Goal: Transaction & Acquisition: Purchase product/service

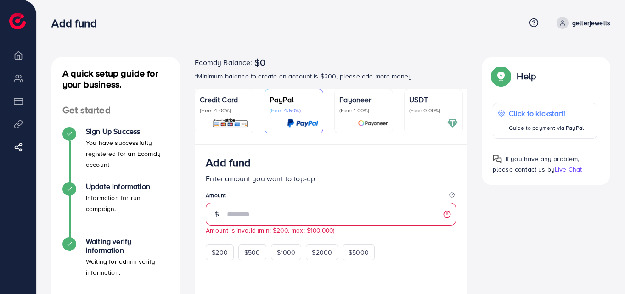
scroll to position [158, 0]
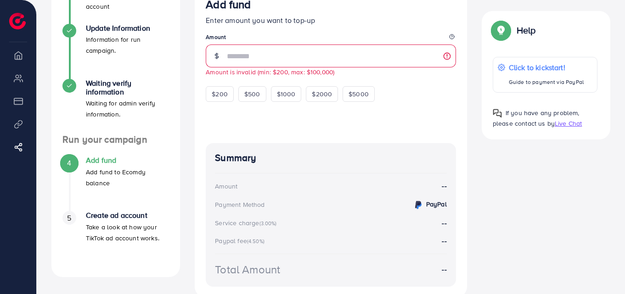
click at [280, 112] on div at bounding box center [331, 117] width 250 height 30
click at [224, 93] on span "$200" at bounding box center [220, 93] width 16 height 9
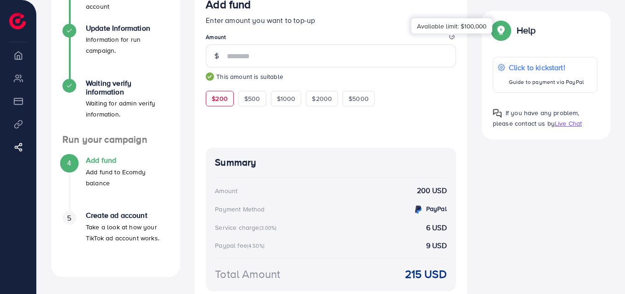
click at [451, 37] on icon at bounding box center [451, 36] width 1 height 1
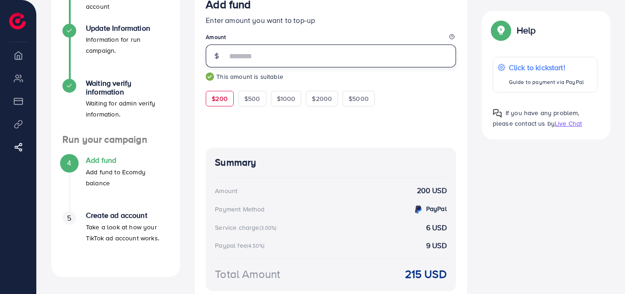
click at [272, 53] on input "***" at bounding box center [341, 56] width 229 height 23
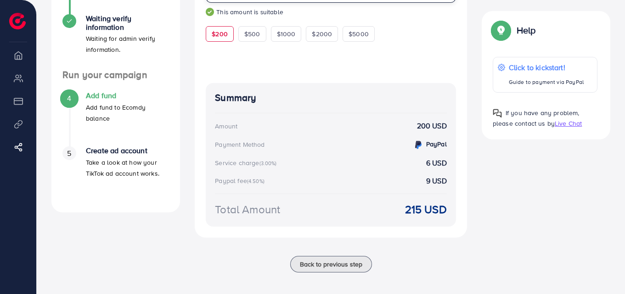
scroll to position [229, 0]
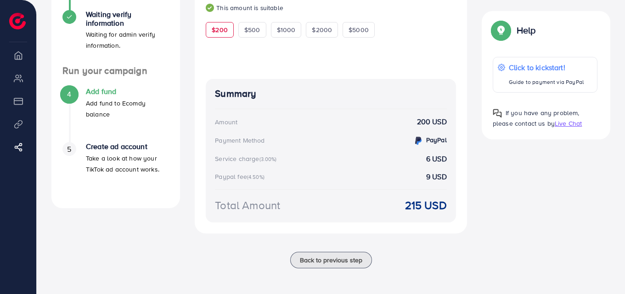
click at [505, 33] on img at bounding box center [500, 30] width 17 height 17
click at [524, 63] on p "Click to kickstart!" at bounding box center [546, 67] width 76 height 11
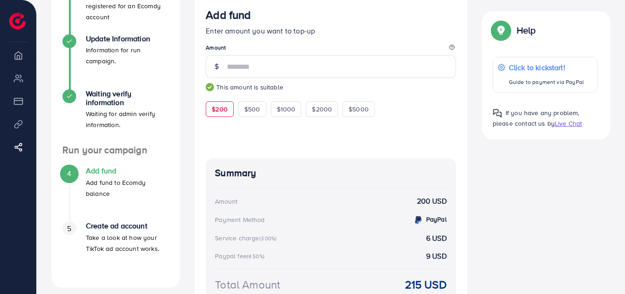
scroll to position [142, 0]
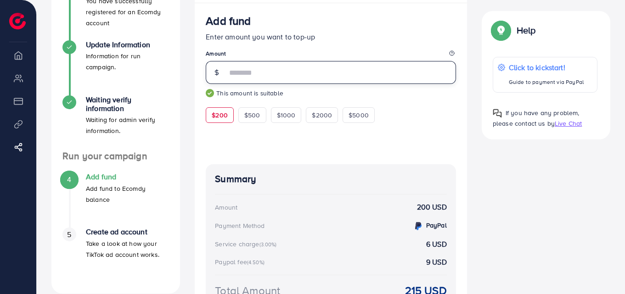
click at [252, 74] on input "***" at bounding box center [341, 72] width 229 height 23
click at [231, 74] on input "***" at bounding box center [341, 72] width 229 height 23
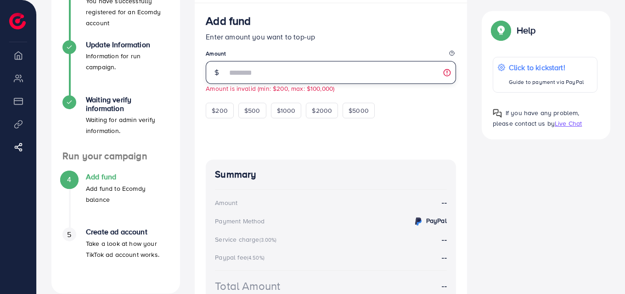
type input "***"
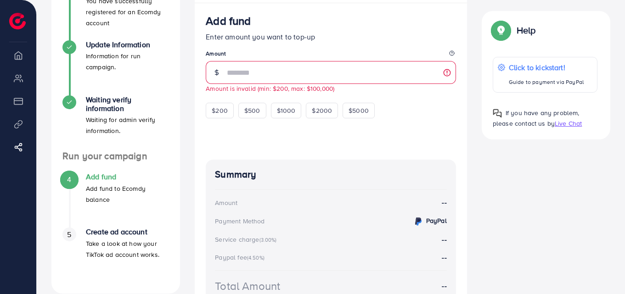
click at [275, 35] on p "Enter amount you want to top-up" at bounding box center [331, 36] width 250 height 11
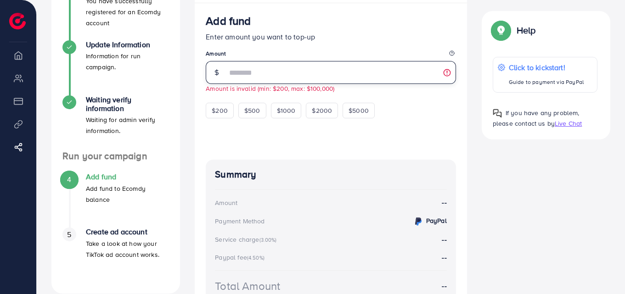
click at [447, 77] on input "***" at bounding box center [341, 72] width 229 height 23
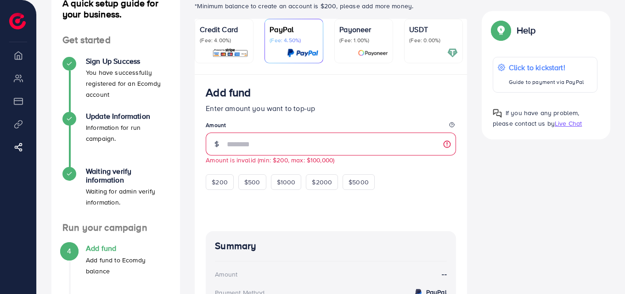
scroll to position [69, 0]
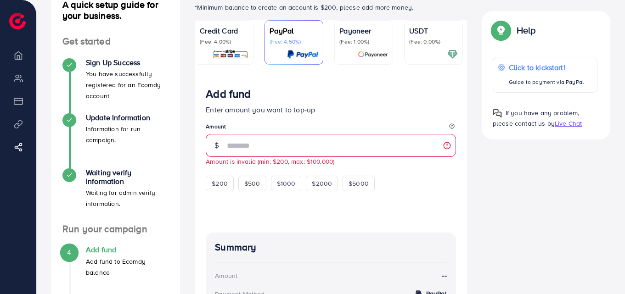
click at [220, 41] on p "(Fee: 4.00%)" at bounding box center [224, 41] width 49 height 7
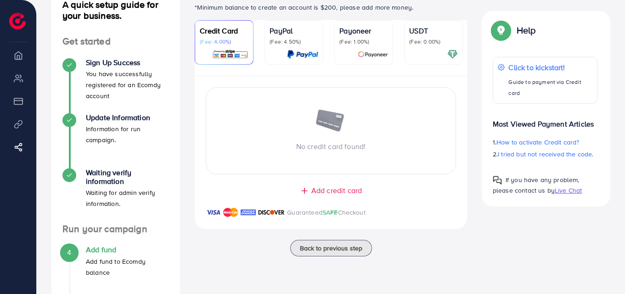
click at [294, 42] on p "(Fee: 4.50%)" at bounding box center [293, 41] width 49 height 7
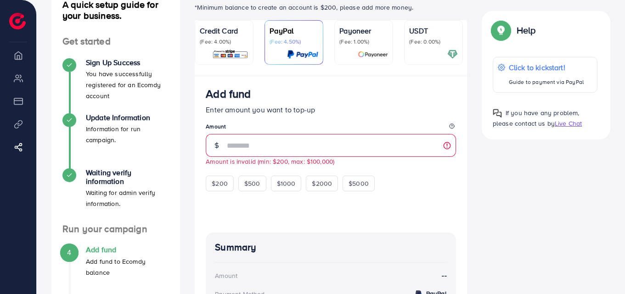
click at [412, 37] on div "USDT (Fee: 0.00%)" at bounding box center [433, 35] width 49 height 20
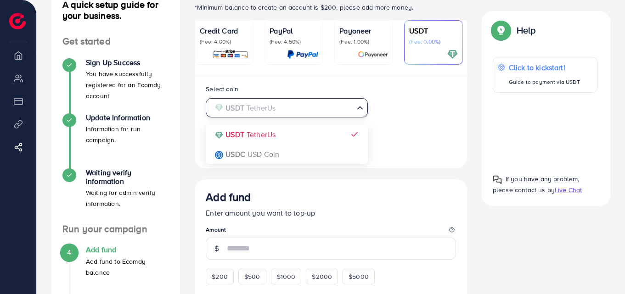
click at [325, 107] on input "Search for option" at bounding box center [281, 108] width 143 height 14
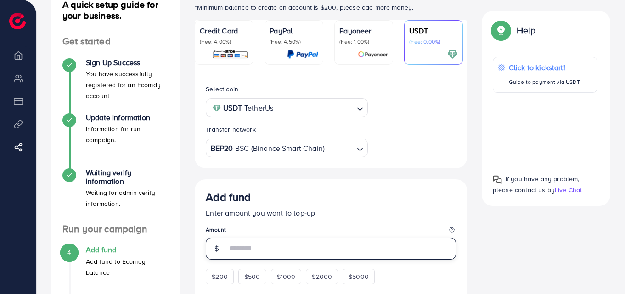
click at [273, 246] on input "number" at bounding box center [341, 249] width 229 height 22
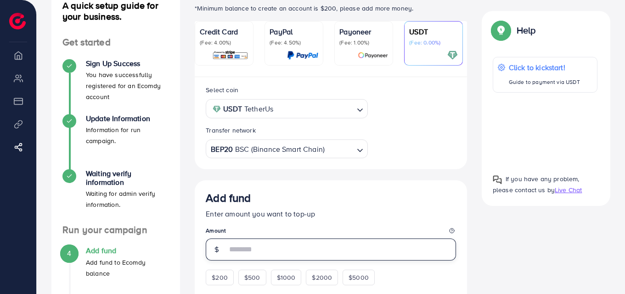
scroll to position [67, 0]
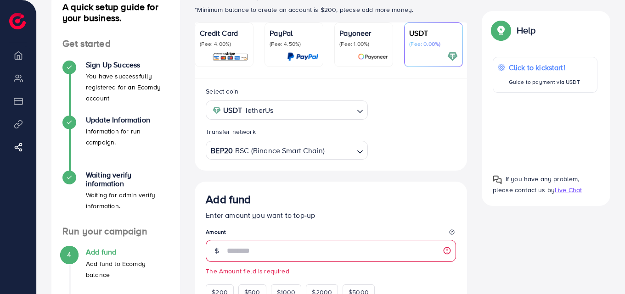
click at [542, 132] on div at bounding box center [544, 129] width 105 height 59
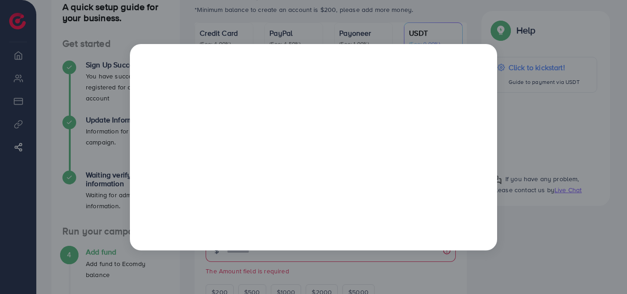
click at [446, 11] on div at bounding box center [313, 147] width 627 height 294
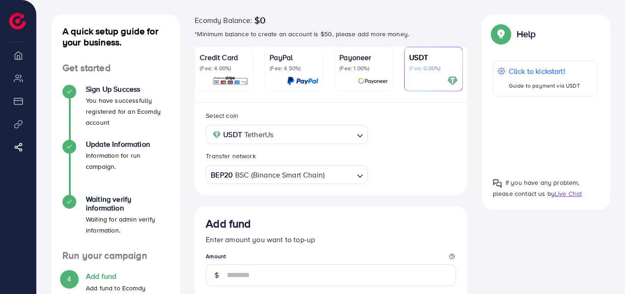
scroll to position [118, 0]
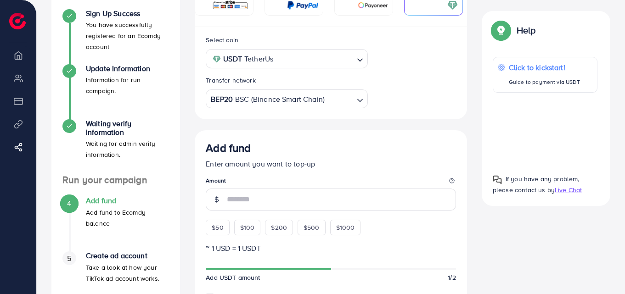
drag, startPoint x: 626, startPoint y: 145, endPoint x: 625, endPoint y: 124, distance: 21.6
click at [625, 124] on html "Add fund Help Center Contact Support Term and policy About Us gellerjewells Log…" at bounding box center [312, 29] width 625 height 294
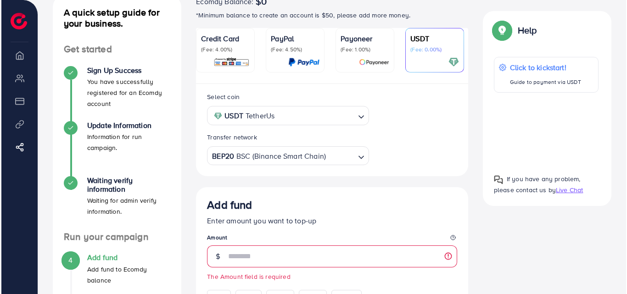
scroll to position [66, 0]
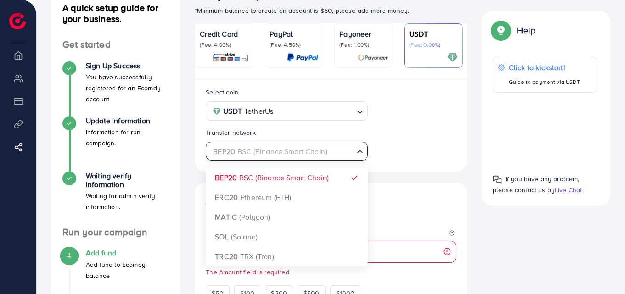
click at [336, 155] on input "Search for option" at bounding box center [281, 152] width 143 height 14
click at [325, 112] on input "Search for option" at bounding box center [314, 111] width 77 height 14
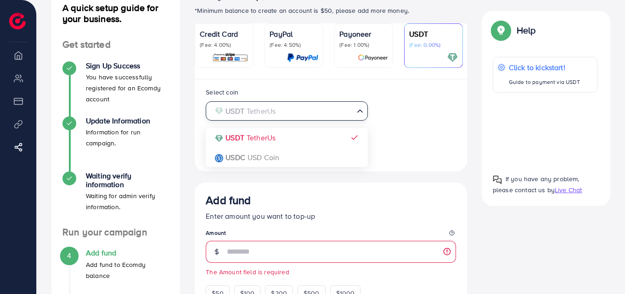
click at [325, 112] on input "Search for option" at bounding box center [281, 111] width 143 height 14
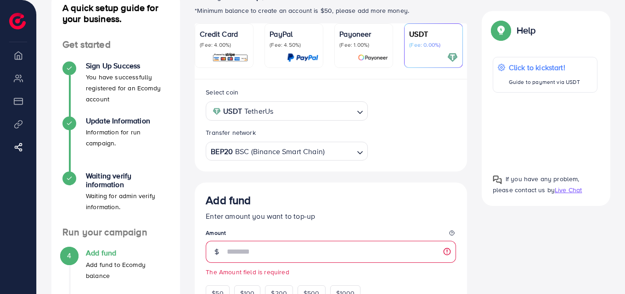
click at [548, 129] on div at bounding box center [544, 129] width 105 height 59
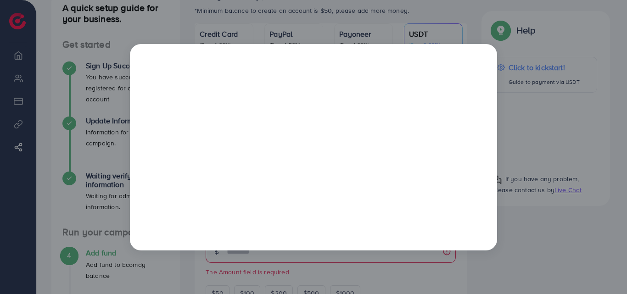
click at [420, 23] on div at bounding box center [313, 147] width 627 height 294
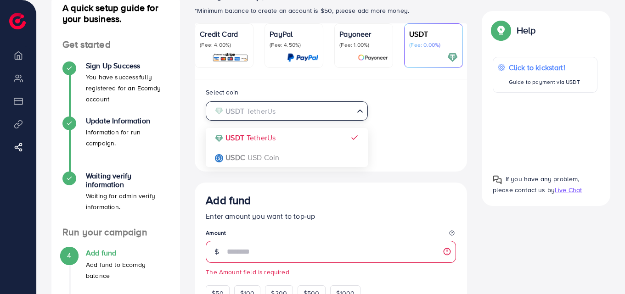
click at [306, 112] on input "Search for option" at bounding box center [281, 111] width 143 height 14
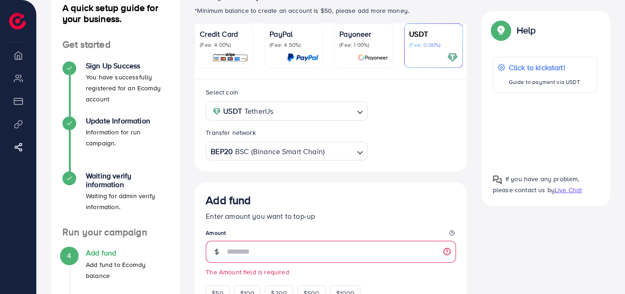
click at [398, 106] on div "Select coin USDT TetherUs Loading... USDT TetherUs USDC USD Coin Transfer netwo…" at bounding box center [330, 124] width 265 height 74
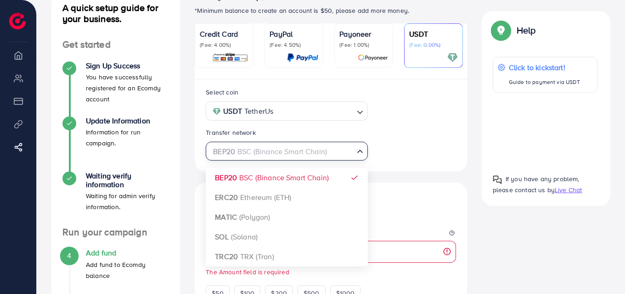
click at [312, 157] on div "BEP20 BSC (Binance Smart Chain)" at bounding box center [281, 151] width 145 height 16
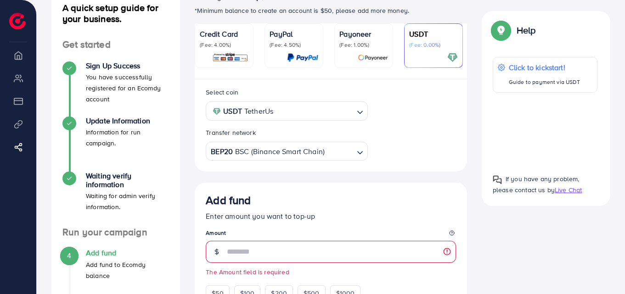
click at [407, 140] on div "Select coin USDT TetherUs Loading... Transfer network BEP20 BSC (Binance Smart …" at bounding box center [330, 124] width 265 height 74
click at [551, 129] on div at bounding box center [544, 129] width 105 height 59
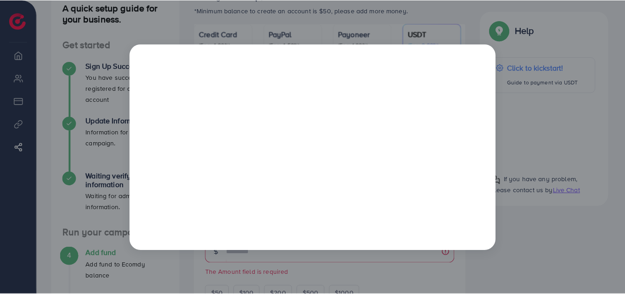
scroll to position [0, 0]
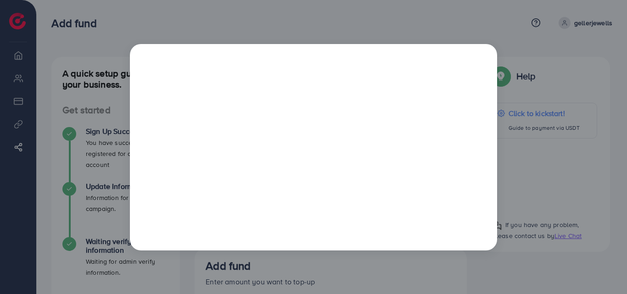
click at [516, 27] on div at bounding box center [313, 147] width 627 height 294
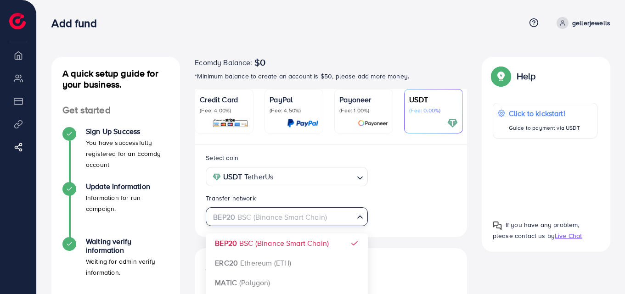
click at [307, 222] on div "BEP20 BSC (Binance Smart Chain)" at bounding box center [281, 216] width 145 height 16
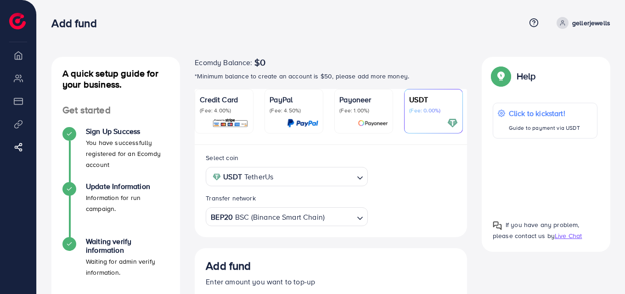
click at [431, 166] on div "Select coin USDT TetherUs Loading... Transfer network BEP20 BSC (Binance Smart …" at bounding box center [330, 189] width 265 height 74
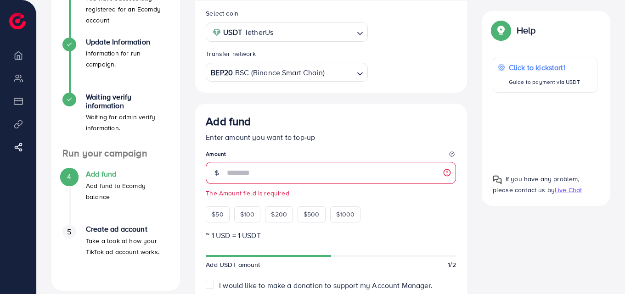
scroll to position [147, 0]
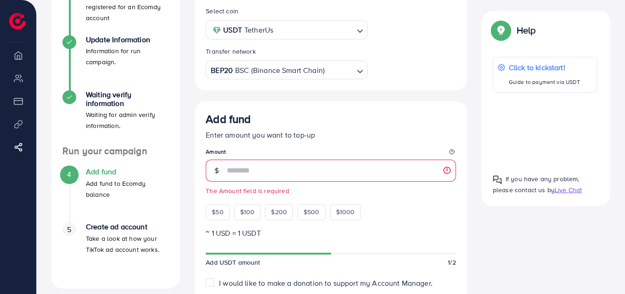
click at [330, 70] on input "Search for option" at bounding box center [339, 70] width 28 height 14
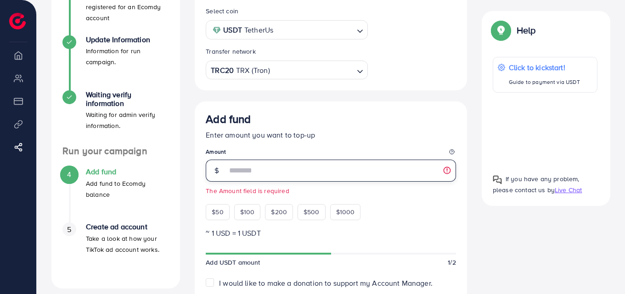
click at [278, 169] on input "number" at bounding box center [341, 171] width 229 height 22
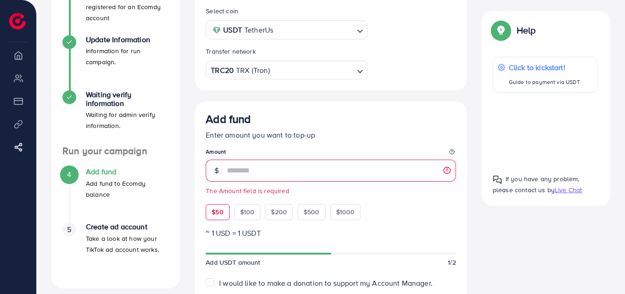
click at [218, 217] on span "$50" at bounding box center [217, 211] width 11 height 9
type input "**"
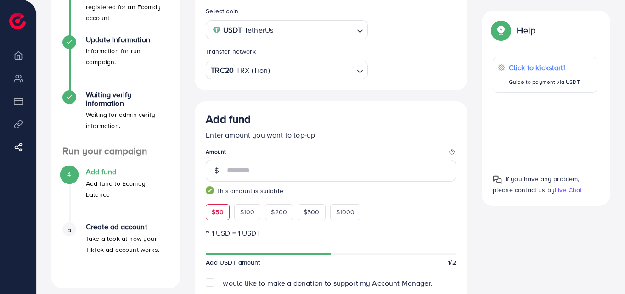
click at [347, 137] on p "Enter amount you want to top-up" at bounding box center [331, 134] width 250 height 11
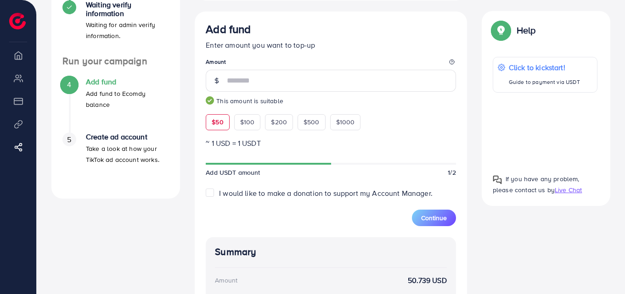
scroll to position [239, 0]
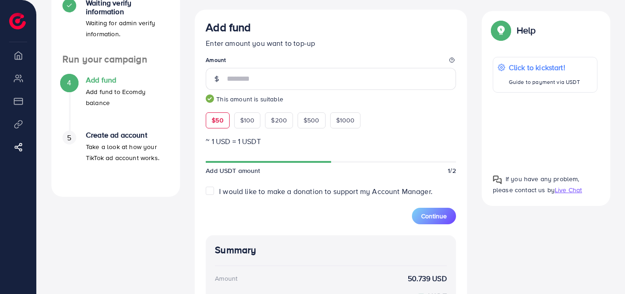
click at [544, 126] on div at bounding box center [544, 129] width 105 height 59
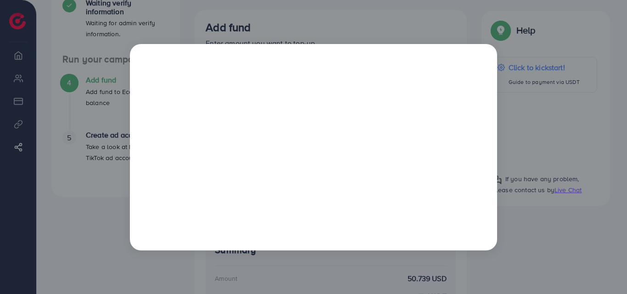
click at [498, 264] on div at bounding box center [313, 147] width 627 height 294
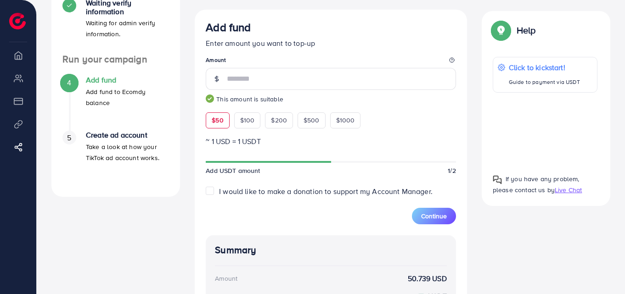
click at [219, 196] on label "I would like to make a donation to support my Account Manager." at bounding box center [325, 191] width 213 height 11
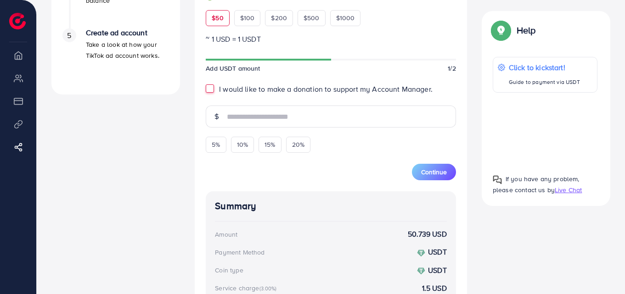
scroll to position [340, 0]
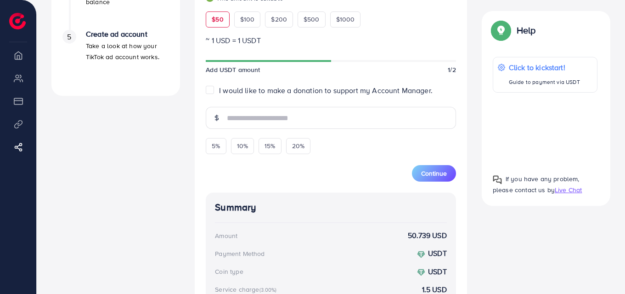
click at [372, 62] on div at bounding box center [331, 61] width 250 height 8
click at [219, 89] on label "I would like to make a donation to support my Account Manager." at bounding box center [325, 90] width 213 height 11
type input "*"
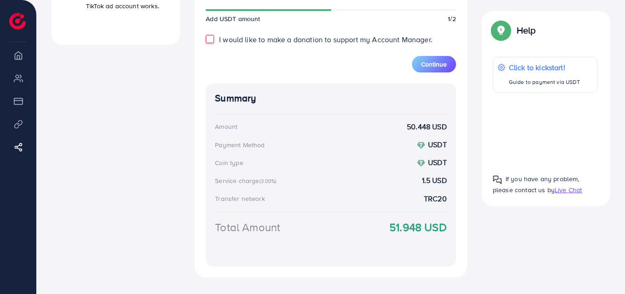
scroll to position [391, 0]
drag, startPoint x: 430, startPoint y: 76, endPoint x: 430, endPoint y: 65, distance: 11.5
click at [430, 65] on div "Add fund Enter amount you want to top-up Amount ** This amount is suitable $50 …" at bounding box center [331, 66] width 272 height 419
click at [430, 65] on span "Continue" at bounding box center [434, 63] width 26 height 9
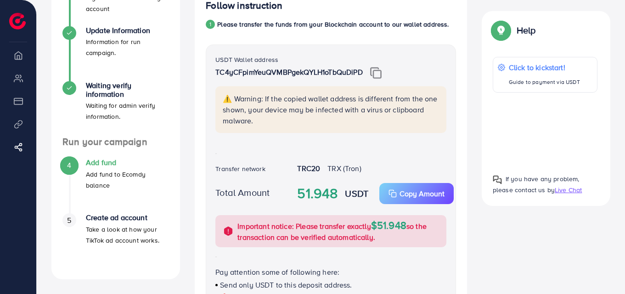
scroll to position [146, 0]
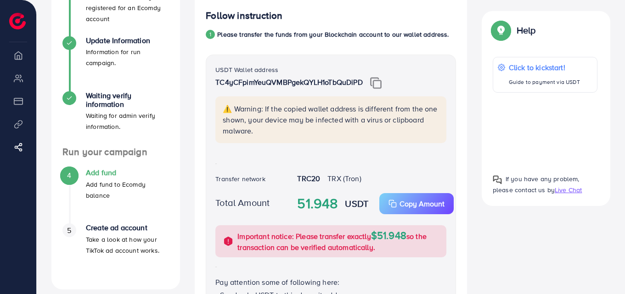
click at [377, 84] on img at bounding box center [375, 83] width 11 height 12
click at [413, 200] on button "Copy Amount Copy" at bounding box center [416, 203] width 74 height 21
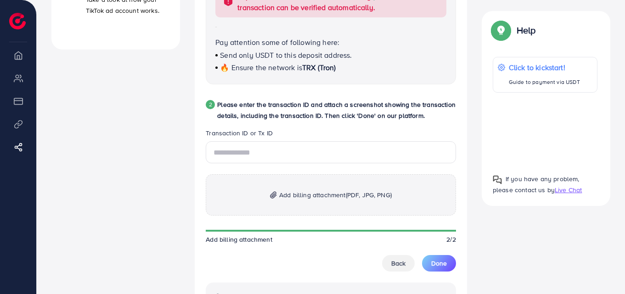
scroll to position [387, 0]
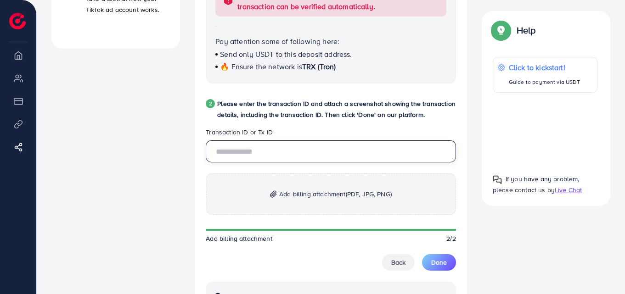
click at [259, 152] on input "text" at bounding box center [331, 151] width 250 height 22
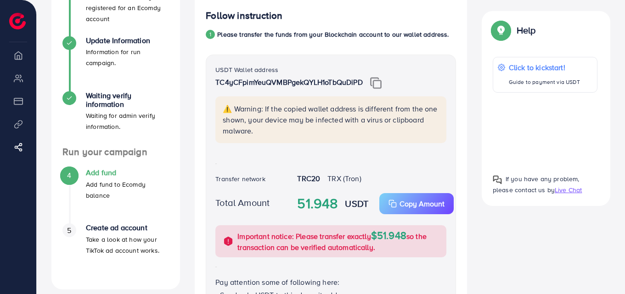
scroll to position [141, 0]
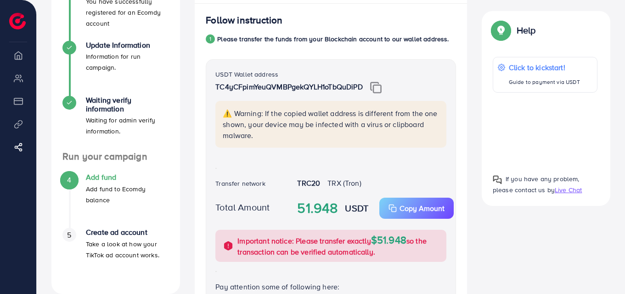
click at [476, 15] on div "Help Help Click to kickstart! Guide to payment via USDT If you have any problem…" at bounding box center [545, 108] width 143 height 195
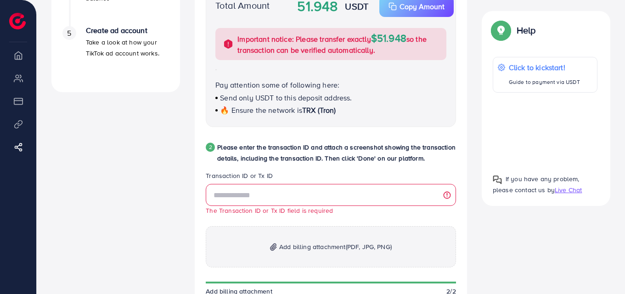
scroll to position [344, 0]
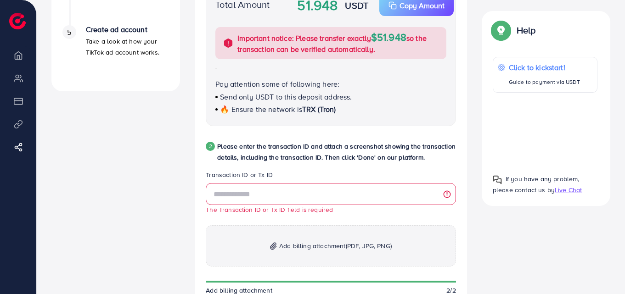
click at [179, 110] on div "A quick setup guide for your business. Get started Sign Up Success You have suc…" at bounding box center [115, 143] width 143 height 861
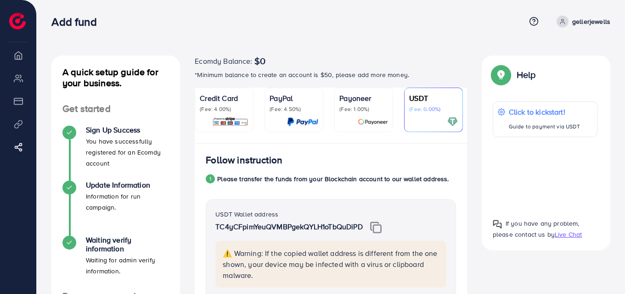
scroll to position [0, 0]
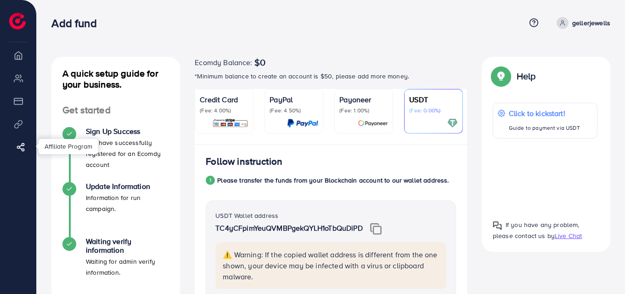
click at [26, 145] on link "Affiliate Program" at bounding box center [18, 147] width 22 height 18
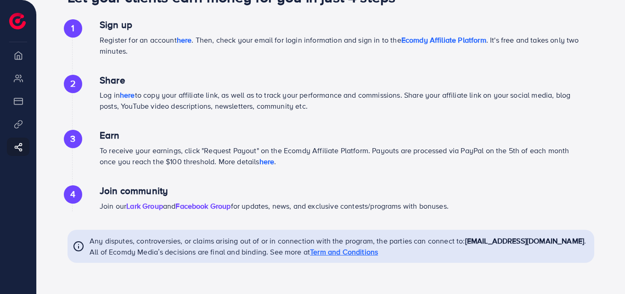
scroll to position [22, 0]
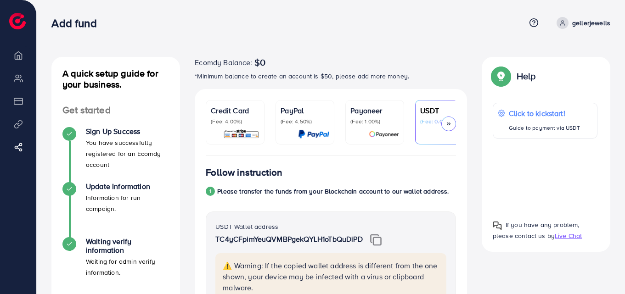
drag, startPoint x: 399, startPoint y: 49, endPoint x: 392, endPoint y: 11, distance: 39.2
click at [392, 11] on div "Add fund Help Center Contact Support Term and policy About Us gellerjewells Log…" at bounding box center [330, 23] width 559 height 25
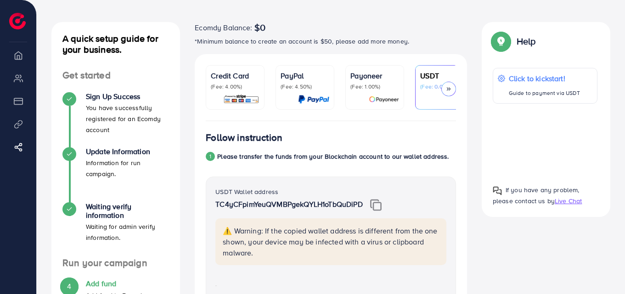
scroll to position [58, 0]
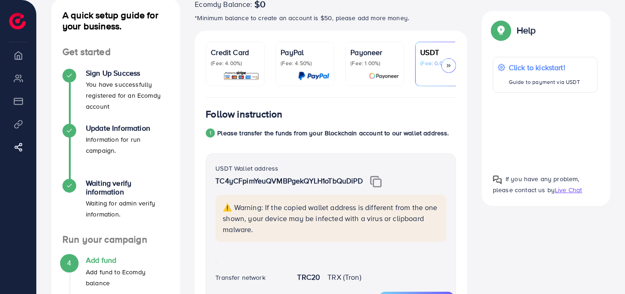
click at [450, 65] on icon at bounding box center [448, 65] width 6 height 6
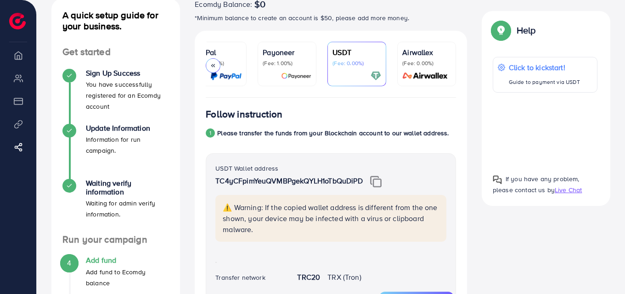
click at [236, 70] on div "PayPal (Fee: 4.50%)" at bounding box center [217, 64] width 49 height 34
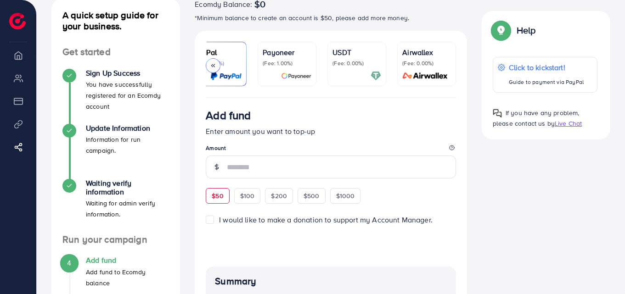
click at [214, 201] on span "$50" at bounding box center [217, 195] width 11 height 9
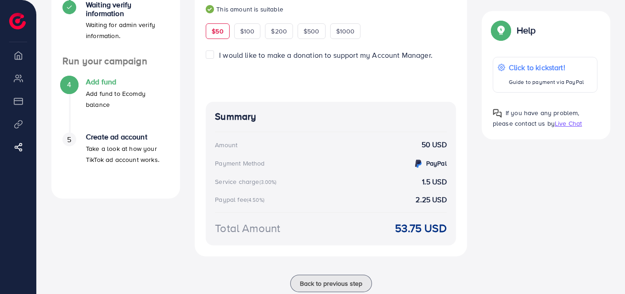
scroll to position [235, 0]
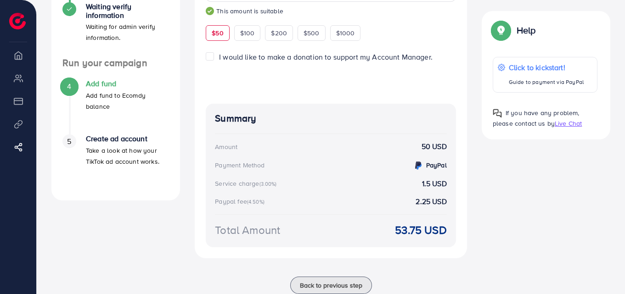
click at [219, 61] on label "I would like to make a donation to support my Account Manager." at bounding box center [325, 57] width 213 height 11
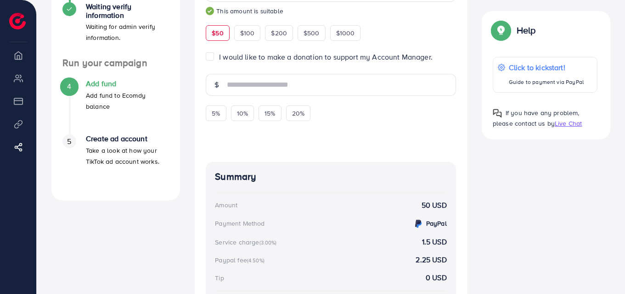
click at [219, 61] on label "I would like to make a donation to support my Account Manager." at bounding box center [325, 57] width 213 height 11
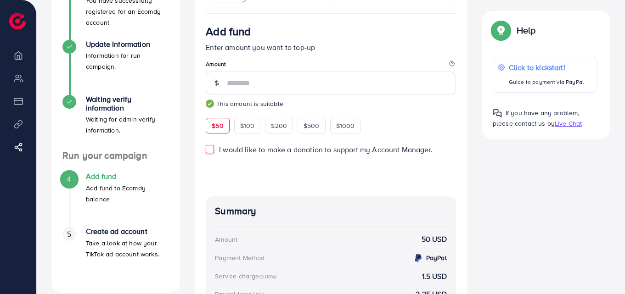
scroll to position [140, 0]
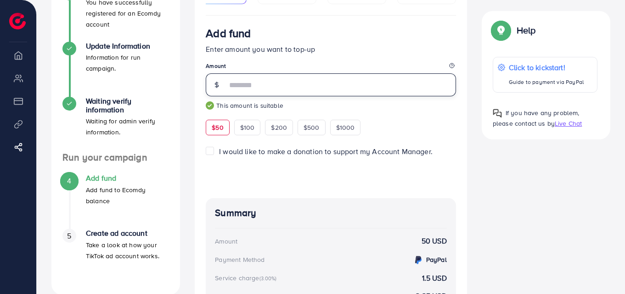
click at [260, 90] on input "**" at bounding box center [341, 84] width 229 height 23
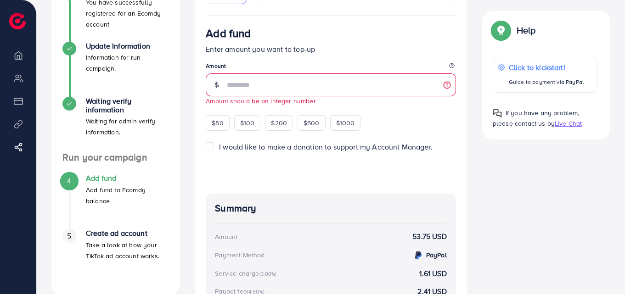
click at [342, 54] on p "Enter amount you want to top-up" at bounding box center [331, 49] width 250 height 11
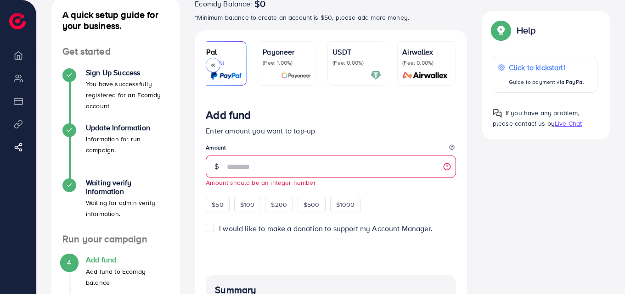
scroll to position [45, 0]
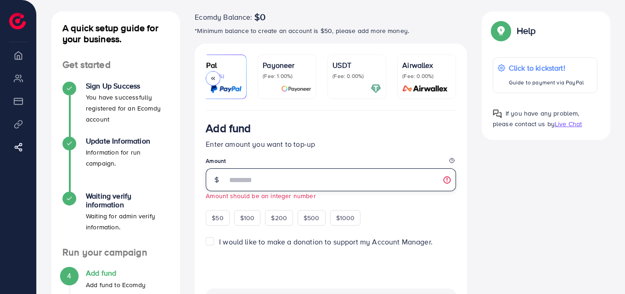
click at [259, 173] on input "*****" at bounding box center [341, 179] width 229 height 23
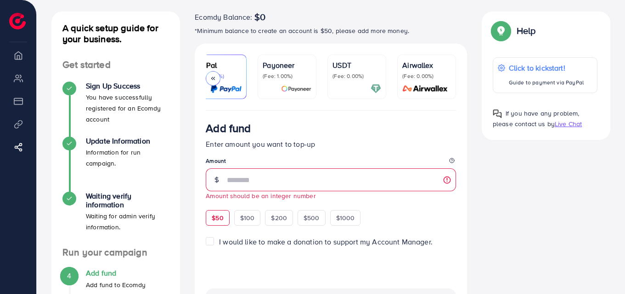
click at [218, 226] on div "$50" at bounding box center [217, 218] width 23 height 16
type input "**"
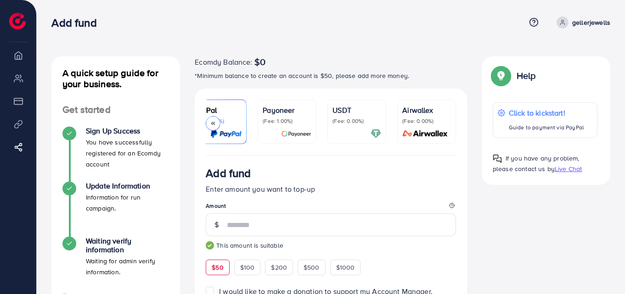
scroll to position [0, 0]
click at [346, 119] on p "(Fee: 0.00%)" at bounding box center [356, 121] width 49 height 7
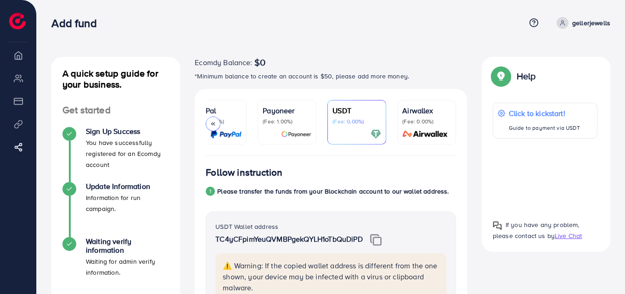
click at [214, 126] on icon at bounding box center [213, 124] width 6 height 6
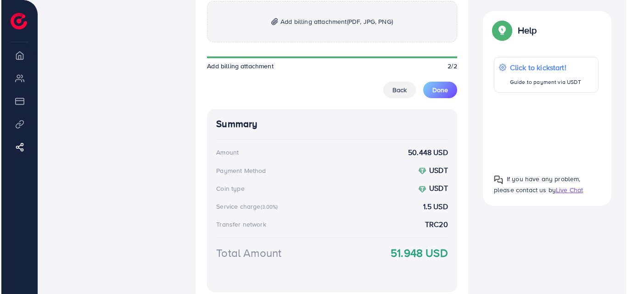
scroll to position [510, 0]
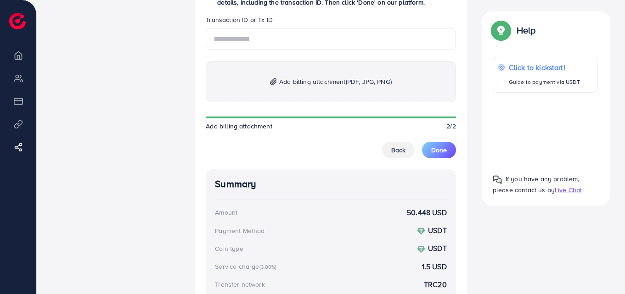
click at [551, 133] on div at bounding box center [544, 129] width 105 height 59
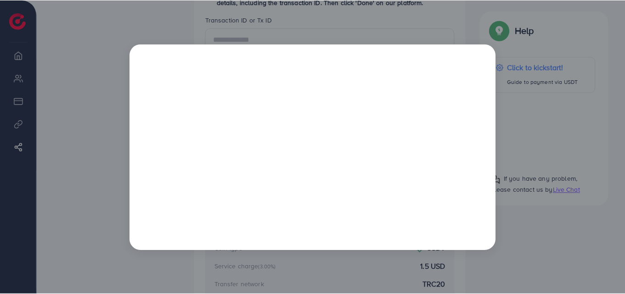
scroll to position [0, 0]
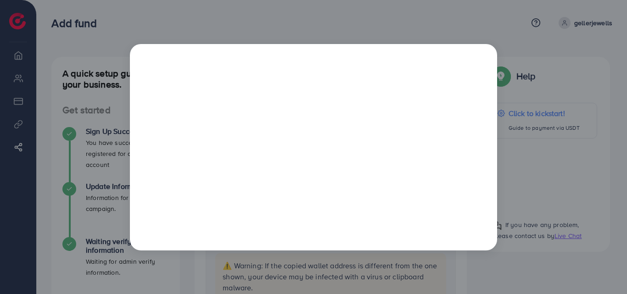
click at [496, 0] on div at bounding box center [313, 147] width 627 height 294
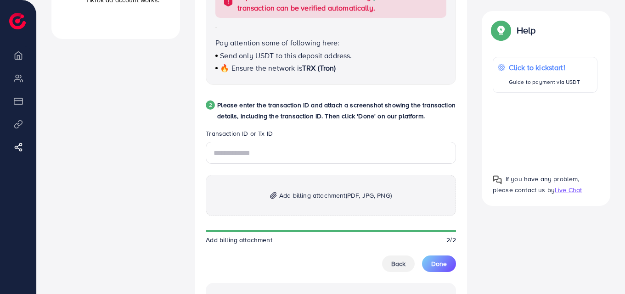
scroll to position [316, 0]
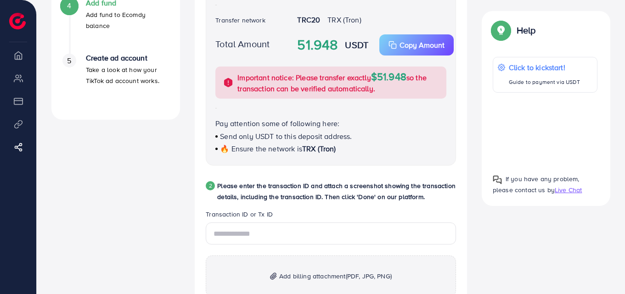
click at [319, 152] on span "TRX (Tron)" at bounding box center [319, 149] width 34 height 10
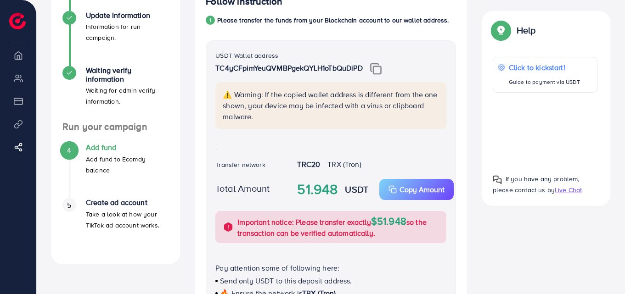
scroll to position [173, 0]
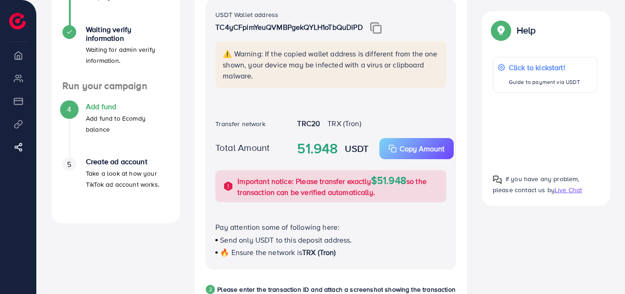
scroll to position [215, 0]
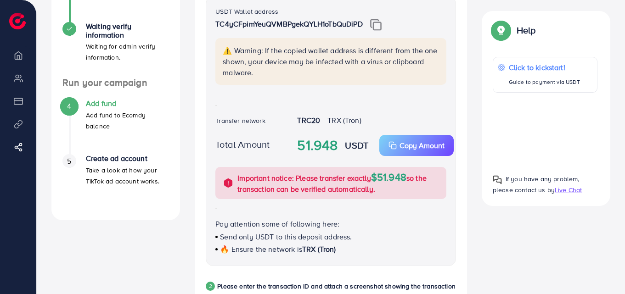
click at [106, 100] on h4 "Add fund" at bounding box center [127, 103] width 83 height 9
click at [71, 100] on div "4" at bounding box center [69, 106] width 14 height 14
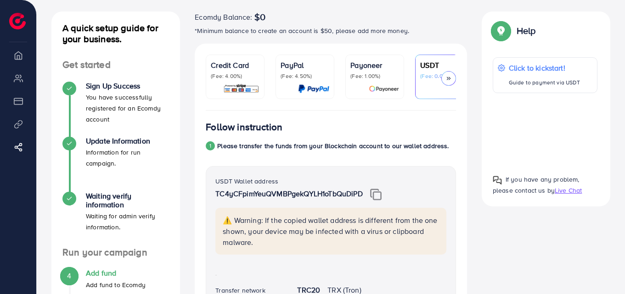
scroll to position [50, 0]
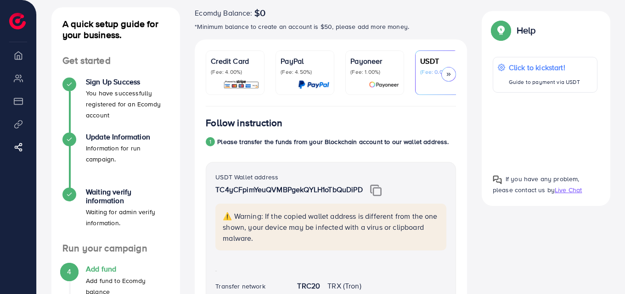
click at [367, 75] on p "(Fee: 1.00%)" at bounding box center [374, 71] width 49 height 7
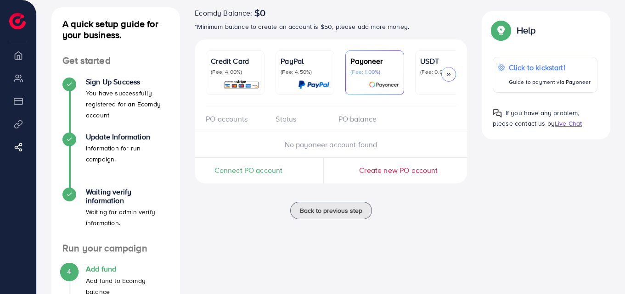
click at [313, 74] on p "(Fee: 4.50%)" at bounding box center [304, 71] width 49 height 7
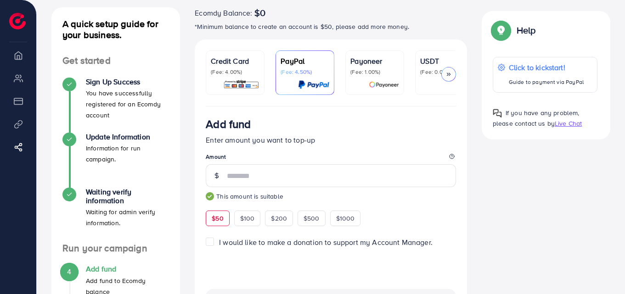
click at [446, 71] on icon at bounding box center [448, 74] width 6 height 6
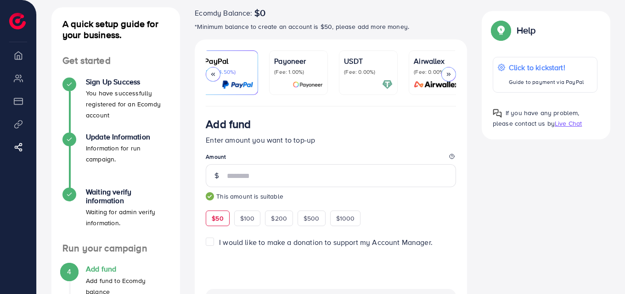
scroll to position [0, 88]
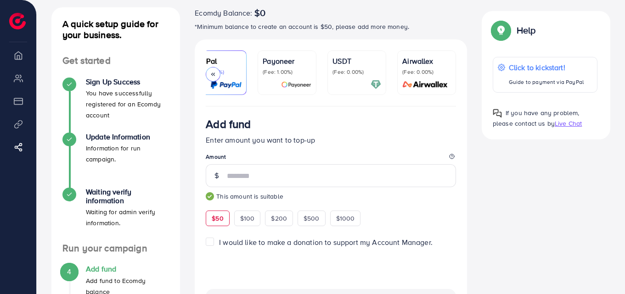
click at [210, 76] on icon at bounding box center [213, 74] width 6 height 6
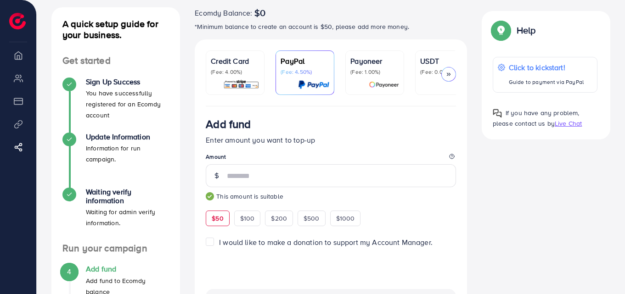
click at [424, 70] on p "(Fee: 0.00%)" at bounding box center [444, 71] width 49 height 7
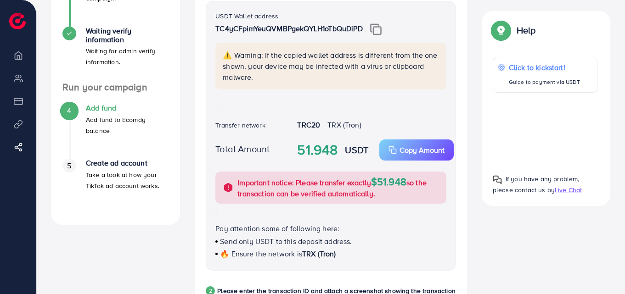
scroll to position [228, 0]
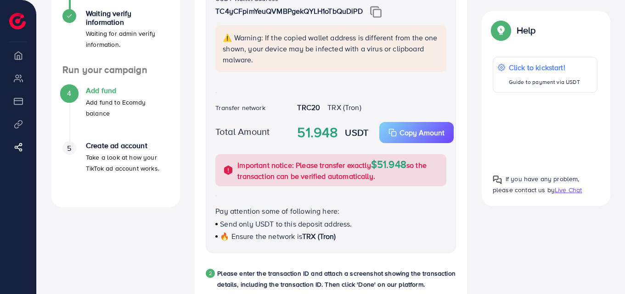
click at [344, 109] on span "TRX (Tron)" at bounding box center [344, 107] width 34 height 10
click at [319, 177] on p "Important notice: Please transfer exactly $51.948 so the transaction can be ver…" at bounding box center [338, 170] width 203 height 23
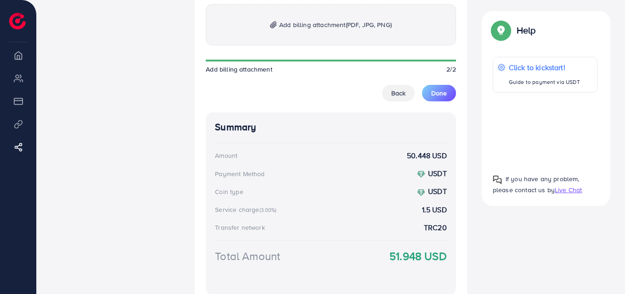
scroll to position [615, 0]
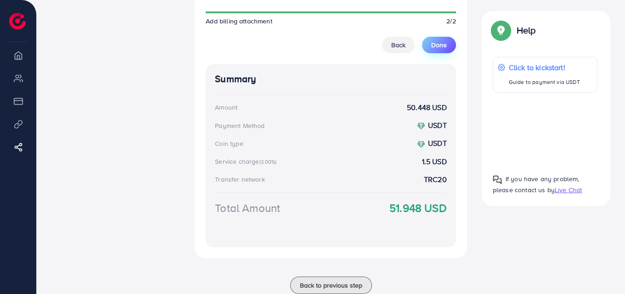
click at [439, 44] on span "Done" at bounding box center [439, 44] width 16 height 9
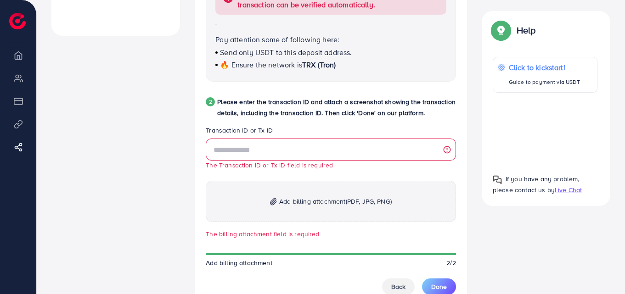
scroll to position [386, 0]
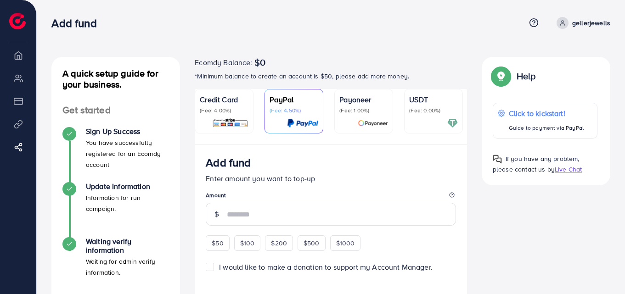
click at [418, 115] on div "USDT (Fee: 0.00%)" at bounding box center [433, 111] width 49 height 34
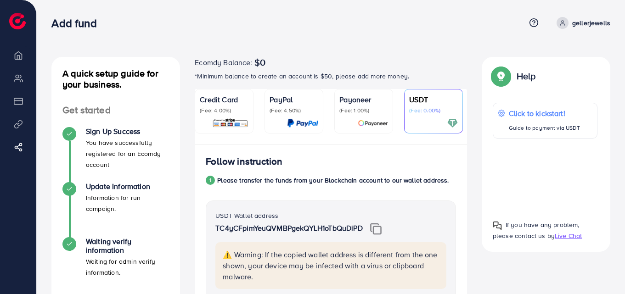
click at [579, 22] on p "gellerjewells" at bounding box center [591, 22] width 38 height 11
click at [440, 24] on div "Add fund" at bounding box center [288, 23] width 474 height 13
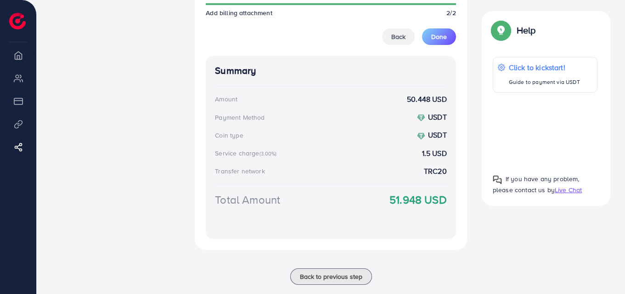
scroll to position [632, 0]
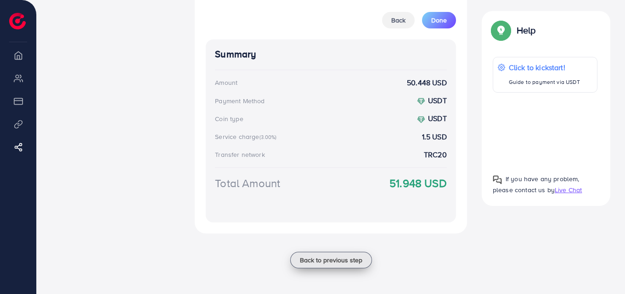
click at [342, 261] on span "Back to previous step" at bounding box center [331, 260] width 62 height 9
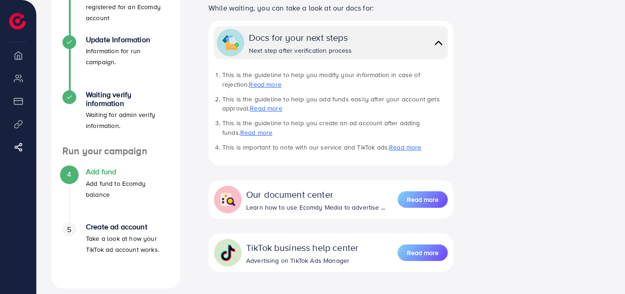
scroll to position [148, 0]
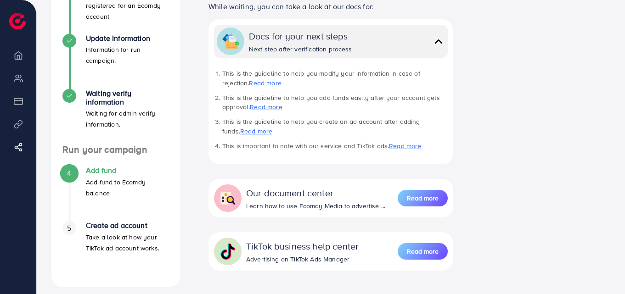
click at [106, 174] on h4 "Add fund" at bounding box center [127, 170] width 83 height 9
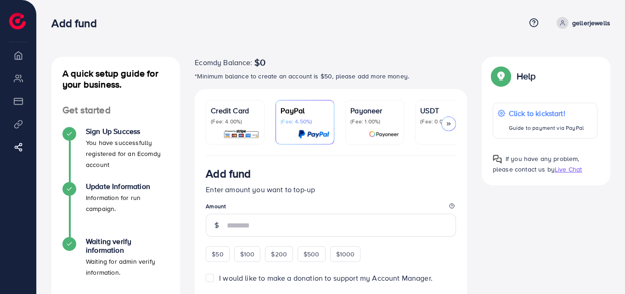
scroll to position [4, 0]
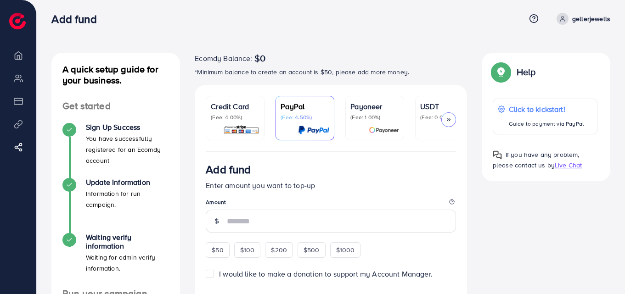
click at [427, 112] on p "USDT" at bounding box center [444, 106] width 49 height 11
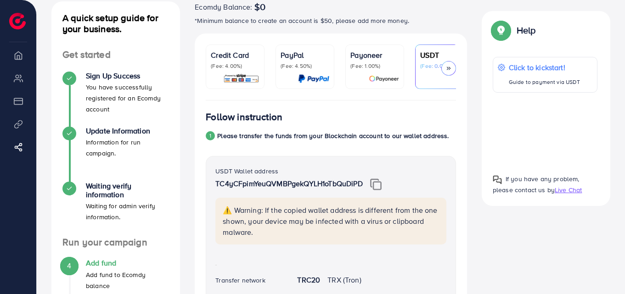
scroll to position [51, 0]
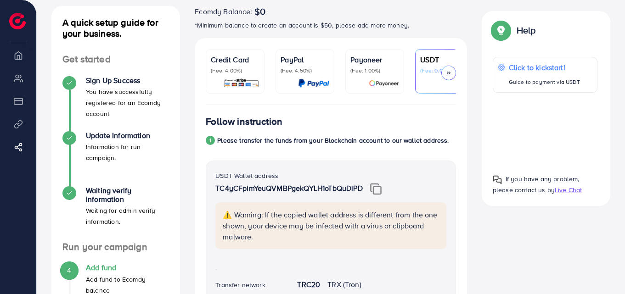
click at [212, 142] on div "1" at bounding box center [210, 140] width 9 height 9
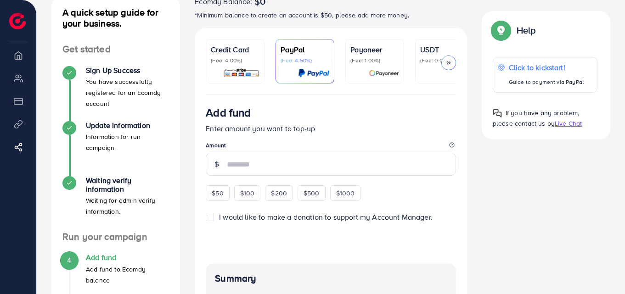
scroll to position [59, 0]
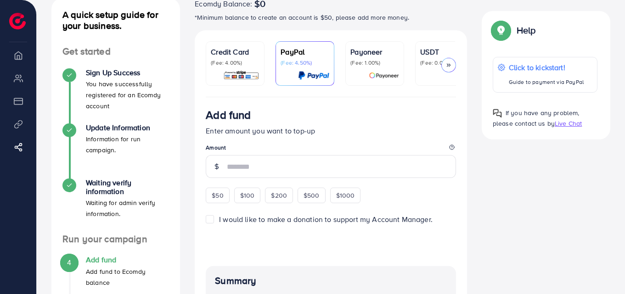
click at [431, 66] on p "(Fee: 0.00%)" at bounding box center [444, 62] width 49 height 7
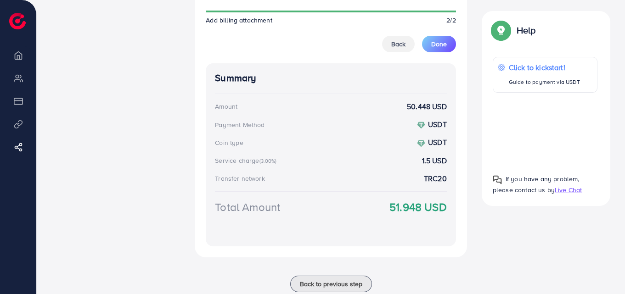
scroll to position [643, 0]
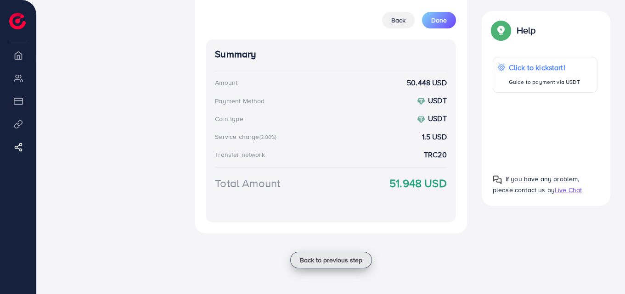
click at [339, 258] on span "Back to previous step" at bounding box center [331, 260] width 62 height 9
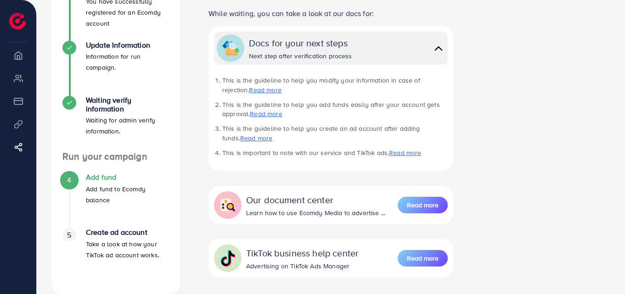
scroll to position [147, 0]
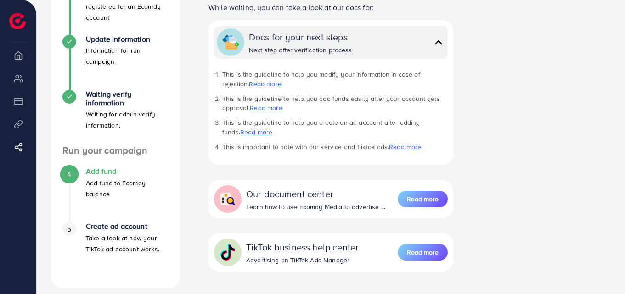
click at [112, 185] on p "Add fund to Ecomdy balance" at bounding box center [127, 189] width 83 height 22
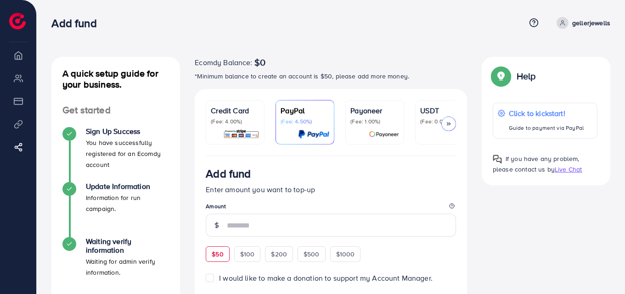
click at [218, 255] on span "$50" at bounding box center [217, 254] width 11 height 9
type input "**"
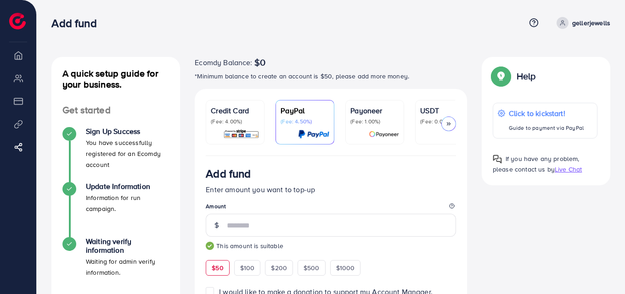
click at [419, 127] on link "USDT (Fee: 0.00%)" at bounding box center [444, 122] width 59 height 45
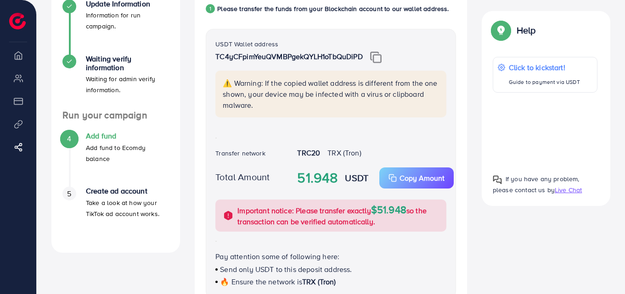
scroll to position [207, 0]
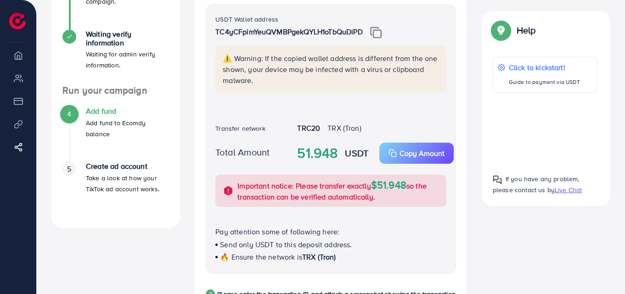
click at [563, 193] on span "Live Chat" at bounding box center [567, 189] width 27 height 9
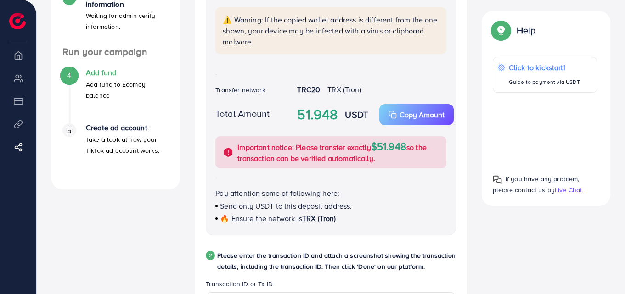
scroll to position [252, 0]
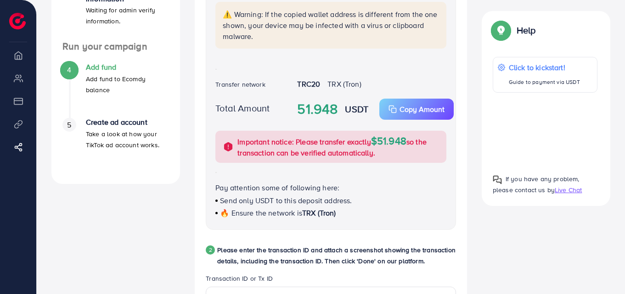
click at [388, 147] on span "$51.948" at bounding box center [388, 141] width 35 height 14
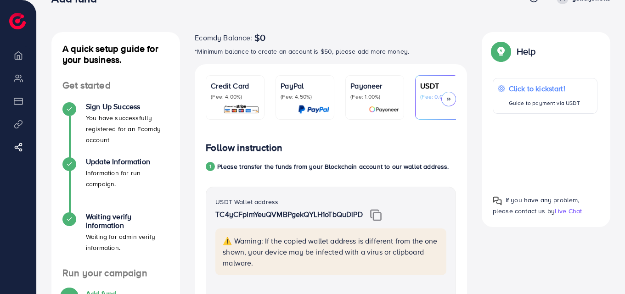
scroll to position [19, 0]
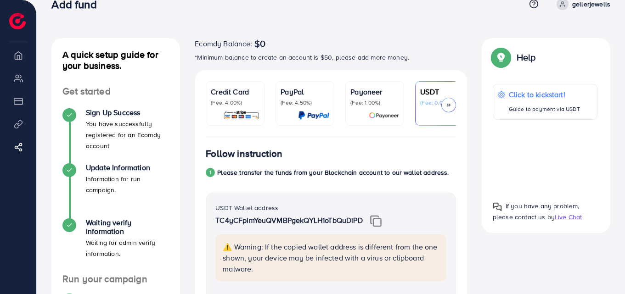
drag, startPoint x: 375, startPoint y: 132, endPoint x: 394, endPoint y: 135, distance: 19.1
click at [394, 135] on ul "Credit Card (Fee: 4.00%) PayPal (Fee: 4.50%) Payoneer (Fee: 1.00%) USDT (Fee: 0…" at bounding box center [331, 109] width 250 height 56
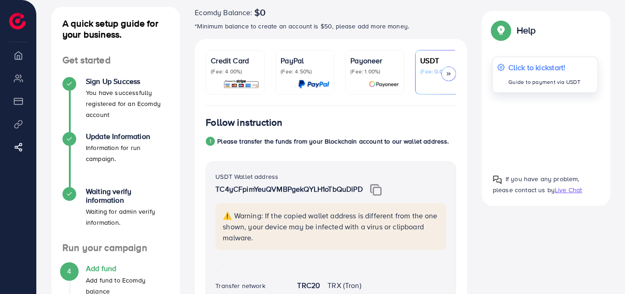
click at [561, 82] on p "Guide to payment via USDT" at bounding box center [544, 82] width 72 height 11
click at [100, 201] on h4 "Waiting verify information" at bounding box center [127, 195] width 83 height 17
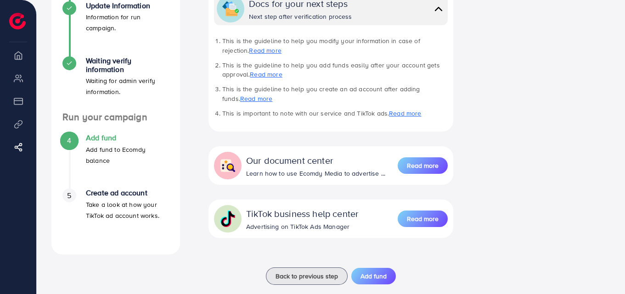
scroll to position [186, 0]
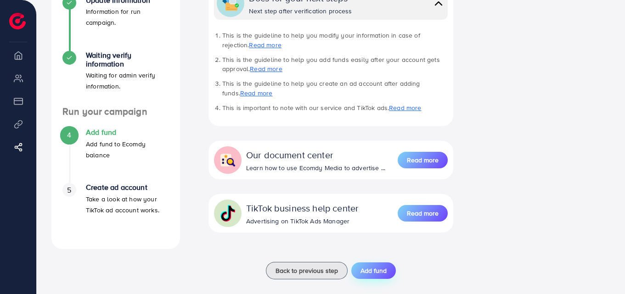
click at [375, 269] on span "Add fund" at bounding box center [373, 270] width 26 height 9
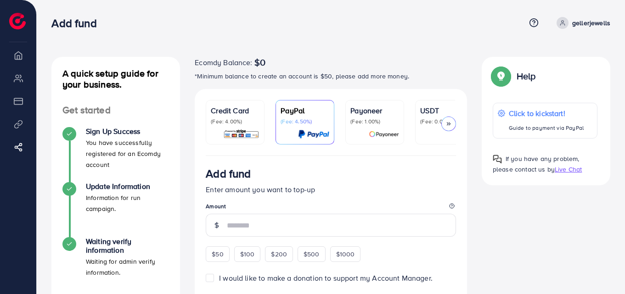
scroll to position [3, 0]
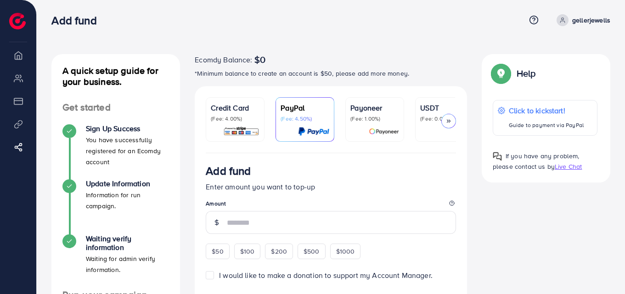
click at [427, 112] on p "USDT" at bounding box center [444, 107] width 49 height 11
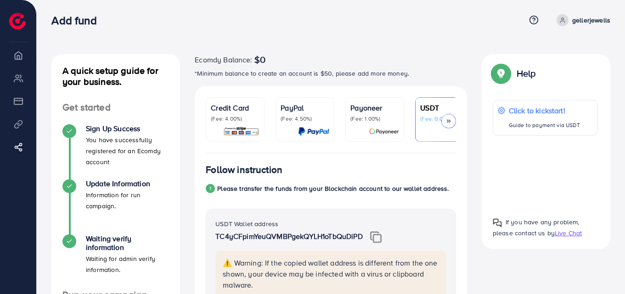
click at [209, 191] on div "1" at bounding box center [210, 188] width 9 height 9
click at [461, 6] on nav "Add fund Help Center Contact Support Term and policy About Us gellerjewells Log…" at bounding box center [330, 20] width 559 height 33
